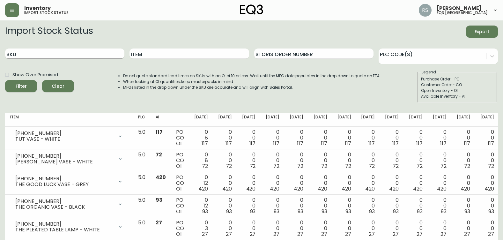
click at [48, 55] on input "SKU" at bounding box center [64, 53] width 119 height 10
paste input "7050-350-13-A"
click at [5, 80] on button "Filter" at bounding box center [21, 86] width 32 height 12
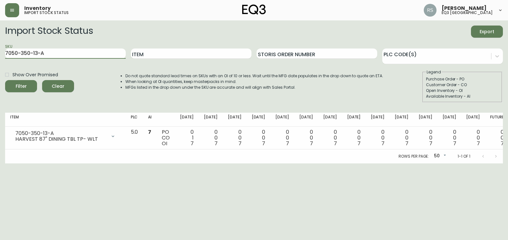
drag, startPoint x: 22, startPoint y: 52, endPoint x: 0, endPoint y: 48, distance: 22.7
click at [0, 49] on html "Inventory import stock status [PERSON_NAME] eq3 [GEOGRAPHIC_DATA] Import Stock …" at bounding box center [254, 81] width 508 height 163
paste input "B"
click at [5, 80] on button "Filter" at bounding box center [21, 86] width 32 height 12
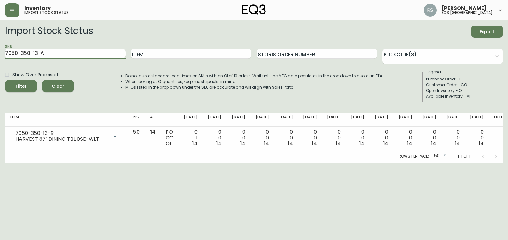
click at [5, 80] on button "Filter" at bounding box center [21, 86] width 32 height 12
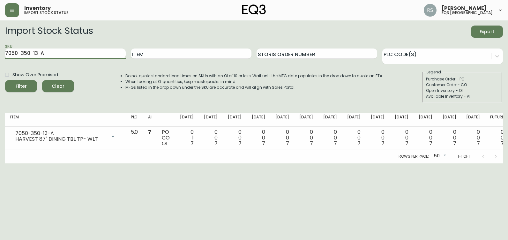
drag, startPoint x: 62, startPoint y: 51, endPoint x: 0, endPoint y: 47, distance: 62.4
click at [0, 43] on html "Inventory import stock status [PERSON_NAME] eq3 [GEOGRAPHIC_DATA] Import Stock …" at bounding box center [254, 81] width 508 height 163
paste input "48-13"
click at [5, 80] on button "Filter" at bounding box center [21, 86] width 32 height 12
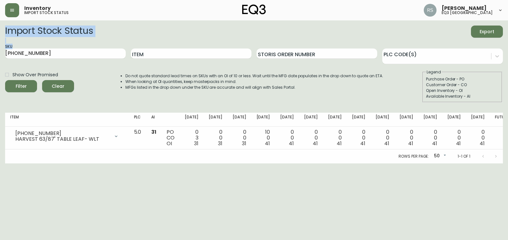
drag, startPoint x: 71, startPoint y: 46, endPoint x: -1, endPoint y: 42, distance: 71.9
click at [0, 42] on html "Inventory import stock status [PERSON_NAME] eq3 [GEOGRAPHIC_DATA] Import Stock …" at bounding box center [254, 81] width 508 height 163
click at [72, 50] on input "[PHONE_NUMBER]" at bounding box center [65, 53] width 121 height 10
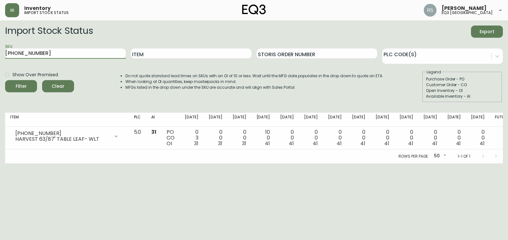
drag, startPoint x: 55, startPoint y: 53, endPoint x: -1, endPoint y: 51, distance: 56.5
click at [0, 51] on html "Inventory import stock status [PERSON_NAME] eq3 [GEOGRAPHIC_DATA] Import Stock …" at bounding box center [254, 81] width 508 height 163
paste input "3060-224"
click at [5, 80] on button "Filter" at bounding box center [21, 86] width 32 height 12
click at [223, 163] on html "Inventory import stock status [PERSON_NAME] eq3 [GEOGRAPHIC_DATA] Import Stock …" at bounding box center [254, 81] width 508 height 163
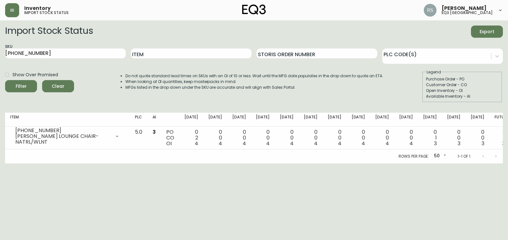
click at [195, 100] on div "Do not quote standard lead times on SKUs with an OI of 10 or less. Wait until t…" at bounding box center [248, 85] width 271 height 33
click at [0, 50] on html "Inventory import stock status [PERSON_NAME] eq3 [GEOGRAPHIC_DATA] Import Stock …" at bounding box center [254, 81] width 508 height 163
paste input "[PHONE_NUMBER]"
type input "[PHONE_NUMBER]"
click at [5, 80] on button "Filter" at bounding box center [21, 86] width 32 height 12
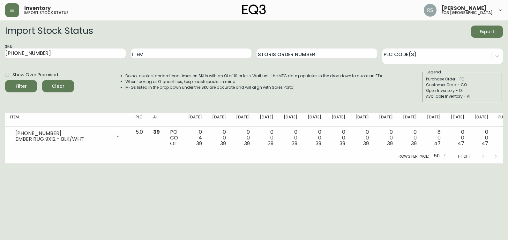
click at [0, 163] on html "Inventory import stock status [PERSON_NAME] eq3 [GEOGRAPHIC_DATA] Import Stock …" at bounding box center [254, 81] width 508 height 163
